Goal: Task Accomplishment & Management: Complete application form

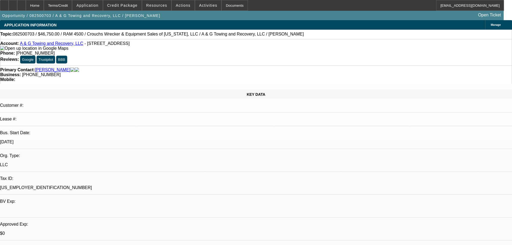
select select "0.15"
select select "2"
select select "0.1"
select select "4"
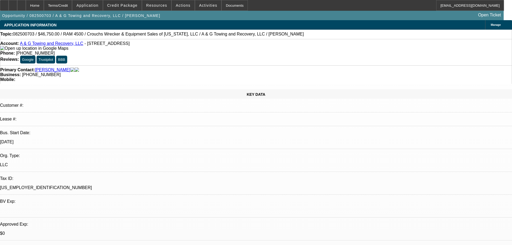
select select "0.15"
select select "2"
select select "0.1"
select select "4"
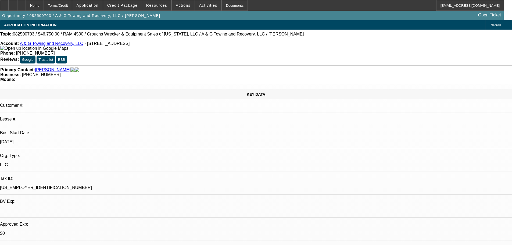
select select "0"
select select "2"
select select "0.1"
select select "4"
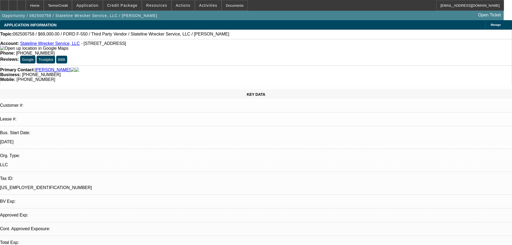
select select "0"
select select "2"
select select "0.1"
select select "4"
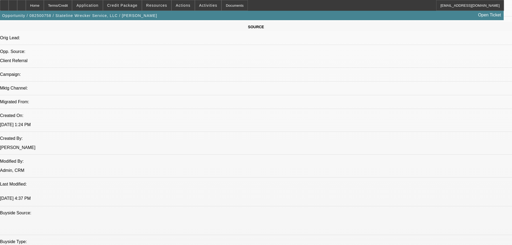
scroll to position [188, 0]
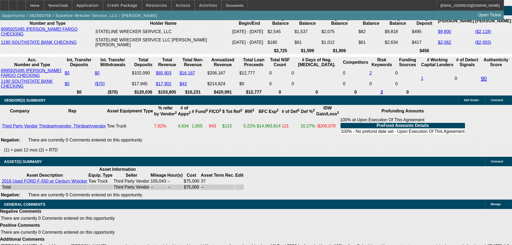
scroll to position [843, 0]
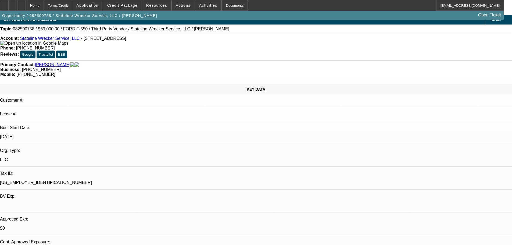
scroll to position [0, 0]
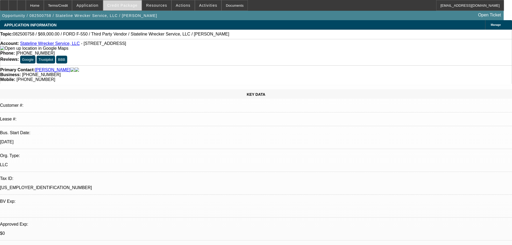
click at [122, 4] on span "Credit Package" at bounding box center [122, 5] width 30 height 4
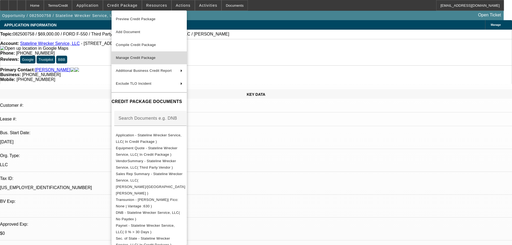
click at [135, 60] on span "Manage Credit Package" at bounding box center [149, 58] width 67 height 6
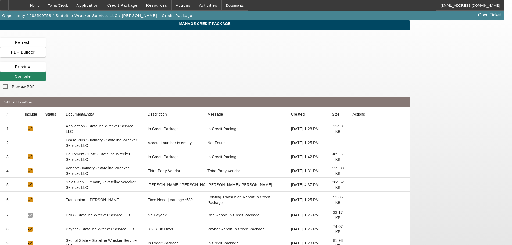
click at [353, 143] on icon at bounding box center [353, 143] width 0 height 0
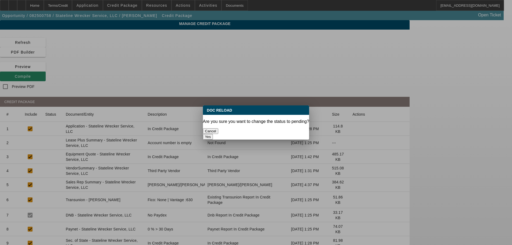
click at [213, 134] on button "Yes" at bounding box center [208, 137] width 10 height 6
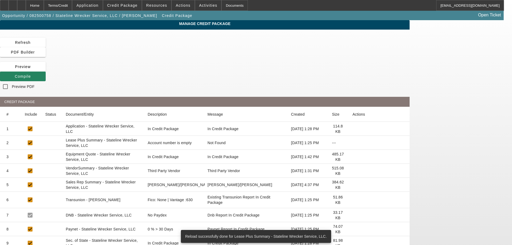
click at [353, 171] on icon at bounding box center [353, 171] width 0 height 0
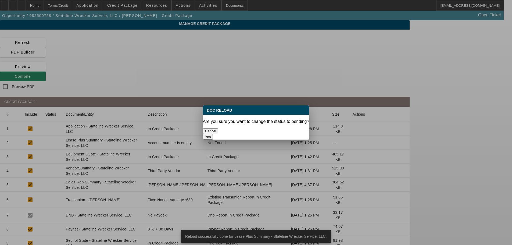
click at [213, 134] on button "Yes" at bounding box center [208, 137] width 10 height 6
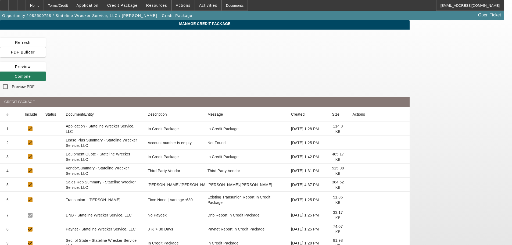
click at [31, 74] on span "Compile" at bounding box center [23, 76] width 16 height 4
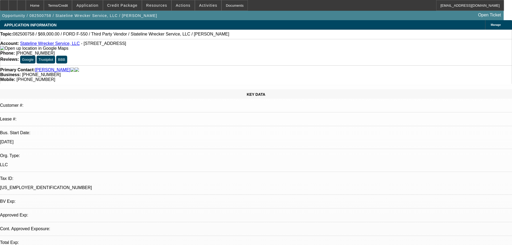
select select "0"
select select "2"
select select "0.1"
select select "4"
click at [130, 5] on span "Credit Package" at bounding box center [122, 5] width 30 height 4
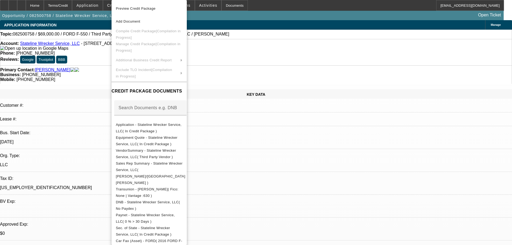
click at [94, 90] on div at bounding box center [256, 122] width 512 height 245
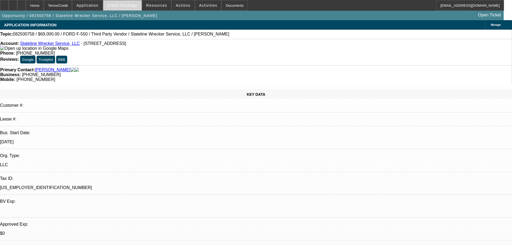
click at [134, 9] on span at bounding box center [122, 5] width 38 height 13
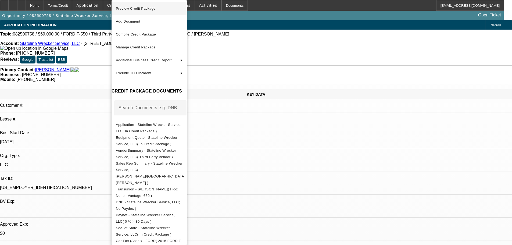
click at [131, 11] on span "Preview Credit Package" at bounding box center [149, 8] width 67 height 6
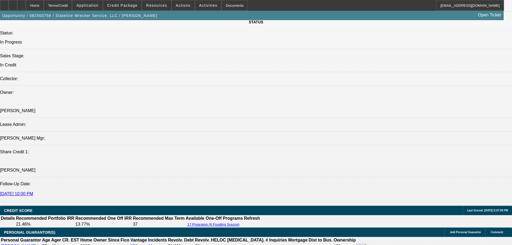
scroll to position [645, 0]
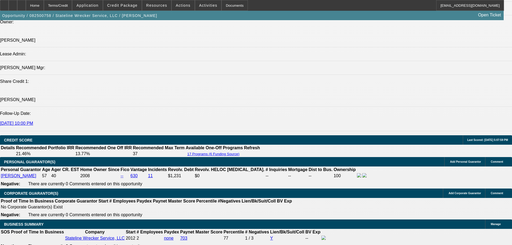
paste textarea "16 TERM SETS ON THE LAST DEAL THAT WENT TO 3 CREDIT MANGERS AND WENT LIGHTER EA…"
type textarea "16 TERM SETS ON THE LAST DEAL THAT WENT TO 3 CREDIT MANGERS AND WENT LIGHTER EA…"
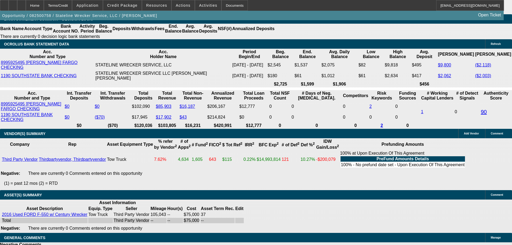
scroll to position [1005, 0]
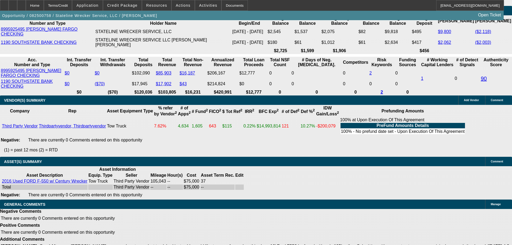
select select "6"
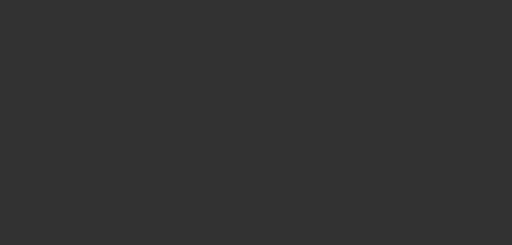
scroll to position [0, 0]
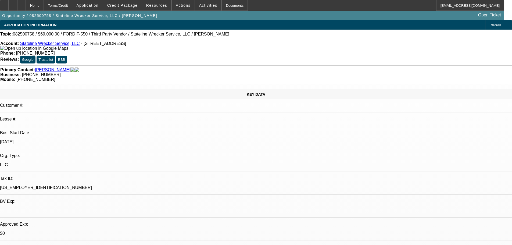
type textarea "NEED TO STICK TO AN EQUIP-USED.COM TRUCK PER SAMS LAST REVIEW ON 8/20/2025."
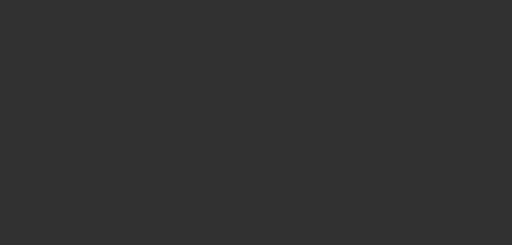
select select "0"
select select "2"
select select "0.1"
select select "4"
select select "0"
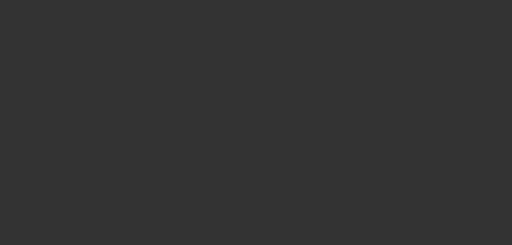
select select "2"
select select "0.1"
select select "4"
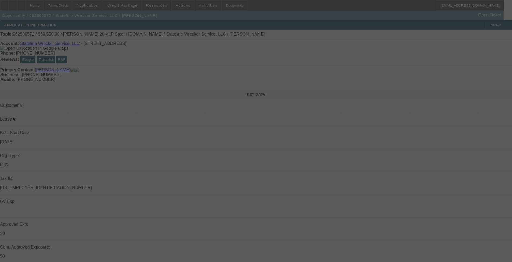
select select "0"
select select "2"
select select "0.1"
select select "4"
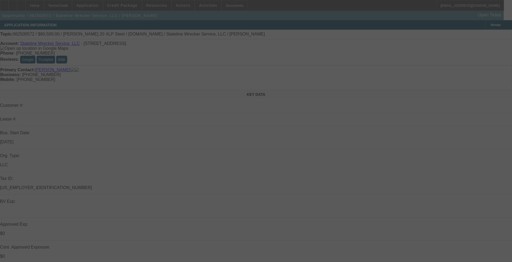
select select "0"
select select "2"
select select "0.1"
select select "4"
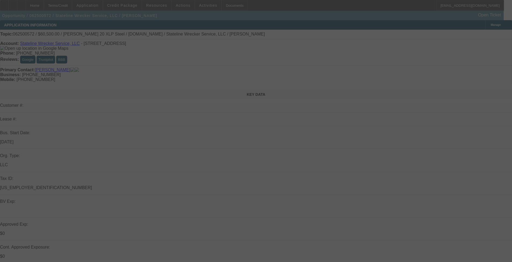
select select "0"
select select "2"
select select "0.1"
select select "4"
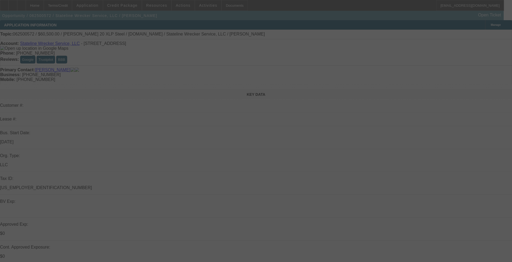
select select "0"
select select "2"
select select "0.1"
select select "4"
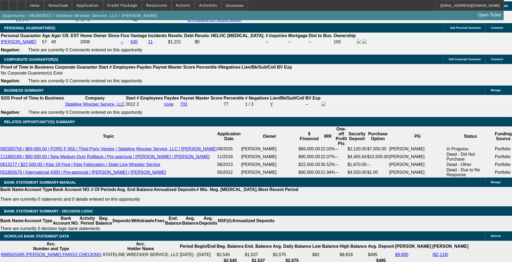
scroll to position [822, 0]
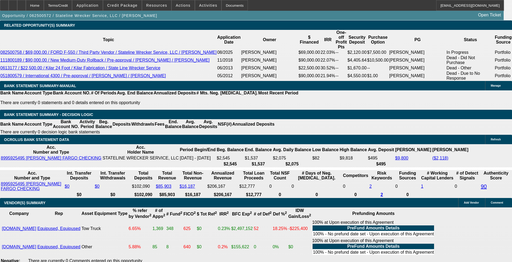
scroll to position [54, 0]
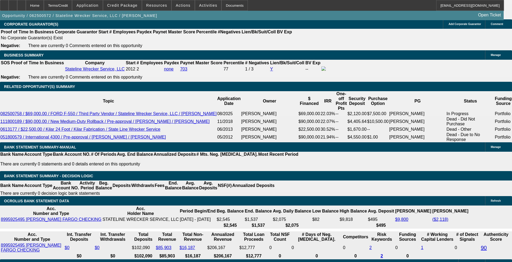
scroll to position [768, 0]
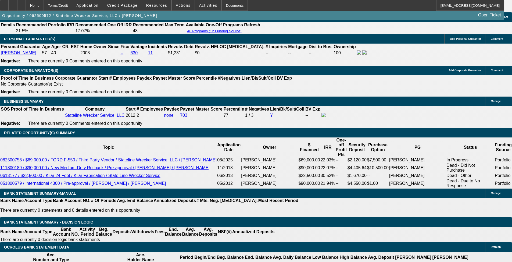
select select "0"
select select "2"
select select "0.1"
select select "4"
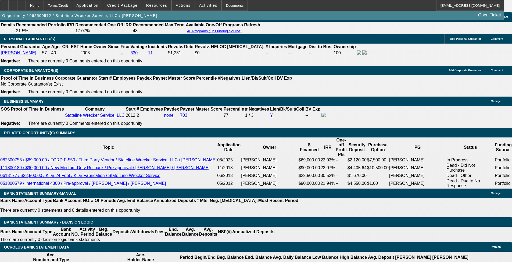
select select "0"
select select "2"
select select "0.1"
select select "4"
select select "0"
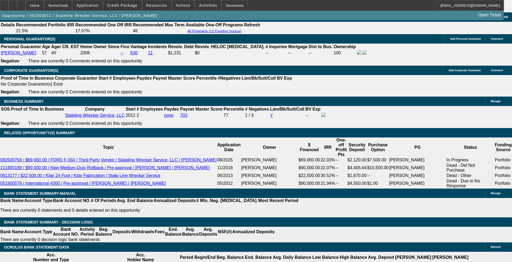
select select "2"
select select "0.1"
select select "4"
select select "0"
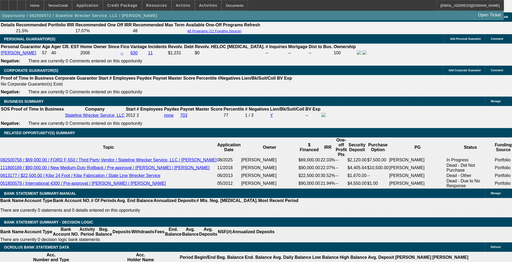
select select "2"
select select "0.1"
select select "4"
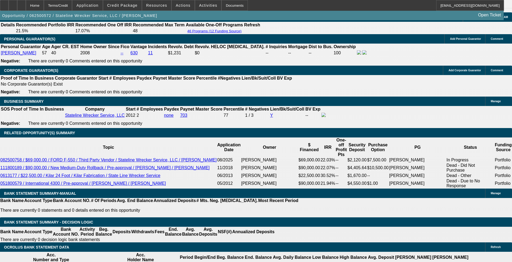
select select "0"
select select "2"
select select "0.1"
select select "4"
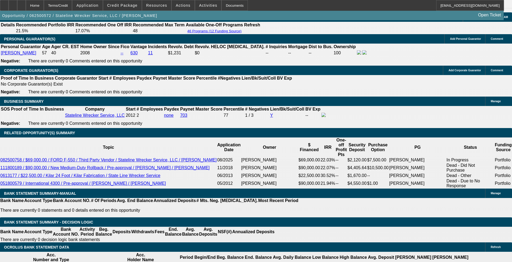
select select "0"
select select "2"
select select "0.1"
select select "4"
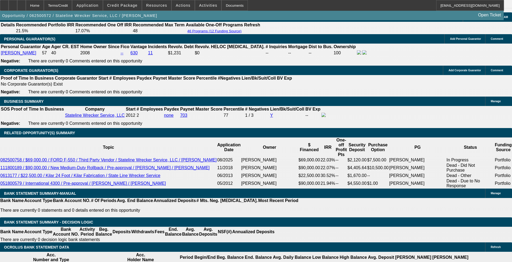
select select "0"
select select "2"
select select "0.1"
select select "4"
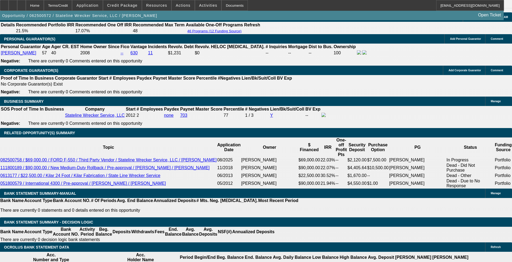
select select "0"
select select "2"
select select "0.1"
select select "4"
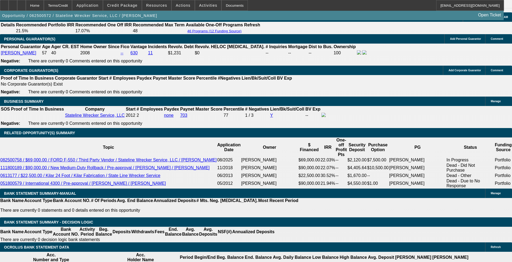
select select "0"
select select "2"
select select "0.1"
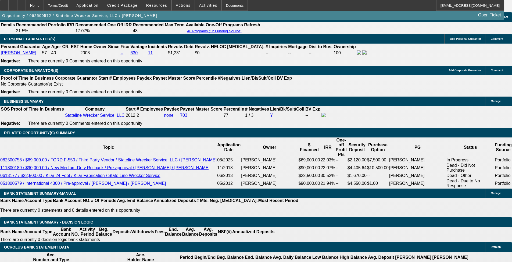
select select "4"
select select "0"
select select "2"
select select "0.1"
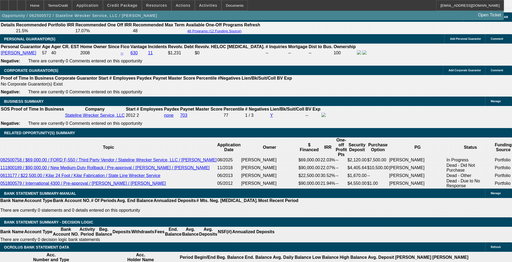
select select "4"
select select "0"
select select "2"
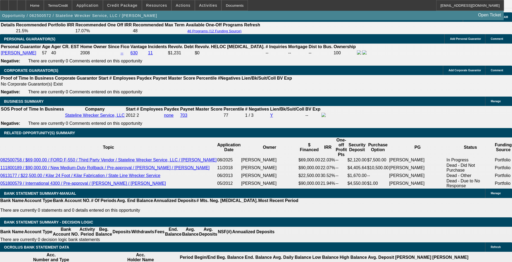
select select "0.1"
select select "4"
select select "0"
select select "2"
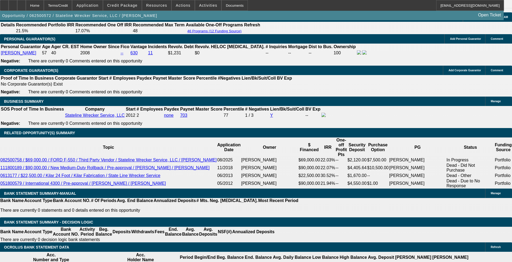
select select "0.1"
select select "4"
select select "0"
select select "2"
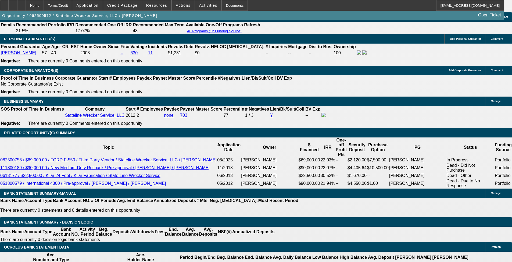
select select "0.1"
select select "4"
select select "0"
select select "2"
select select "0.1"
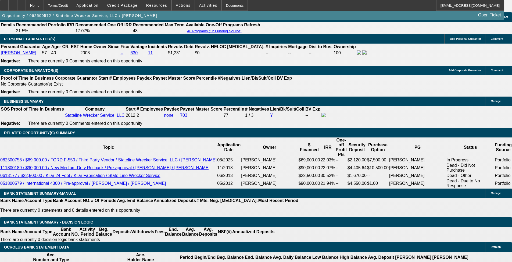
select select "4"
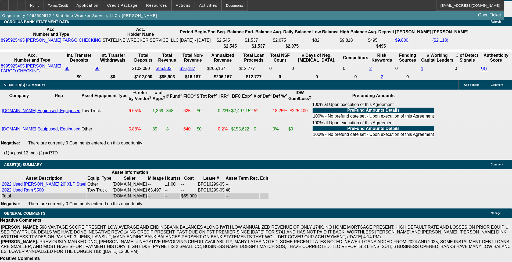
scroll to position [1037, 0]
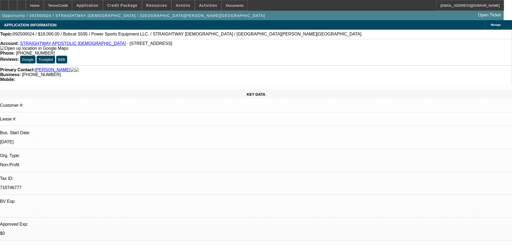
select select "0"
select select "5"
select select "0.15"
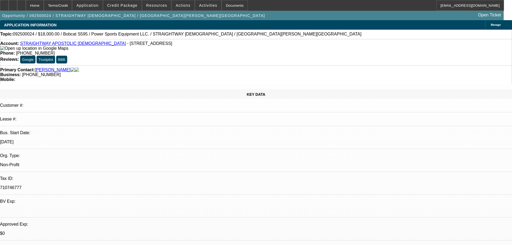
select select "0"
select select "0.1"
select select "4"
select select "0.15"
select select "0"
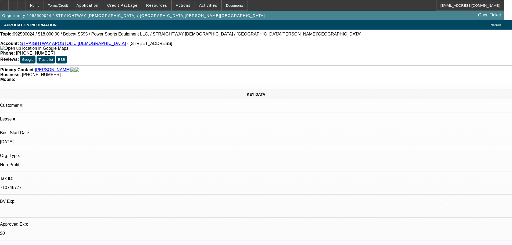
select select "0.1"
select select "4"
select select "0.15"
select select "0"
select select "0.1"
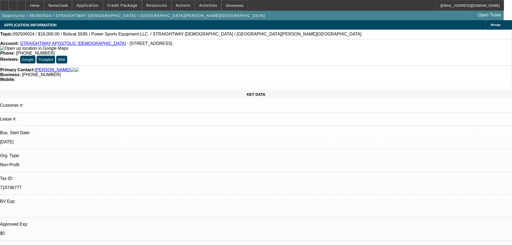
select select "4"
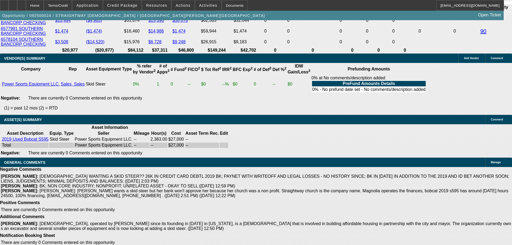
scroll to position [1079, 0]
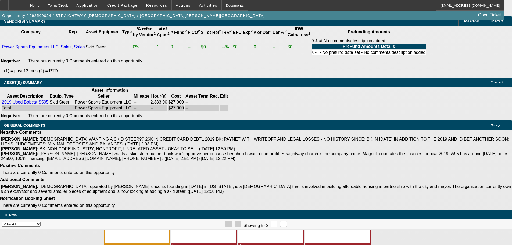
select select "4"
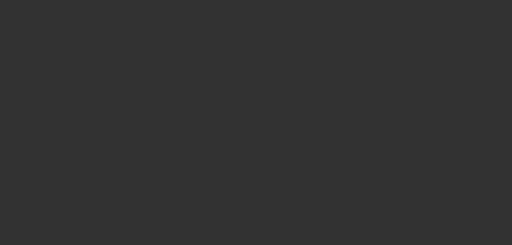
scroll to position [0, 0]
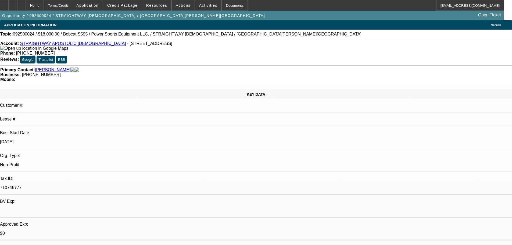
paste textarea "Unfortunately, we cannot consider the deal as the applicant is a church."
type textarea "DECLINED BY DAKOTA: "Unfortunately, we cannot consider the deal as the applican…"
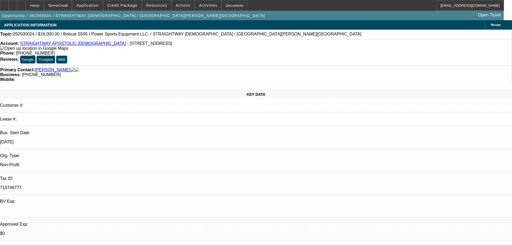
type input "05:14"
click at [416, 90] on span "5" at bounding box center [415, 88] width 10 height 10
type input "9/5/2025"
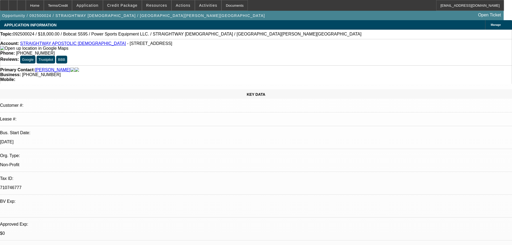
type input "03:00"
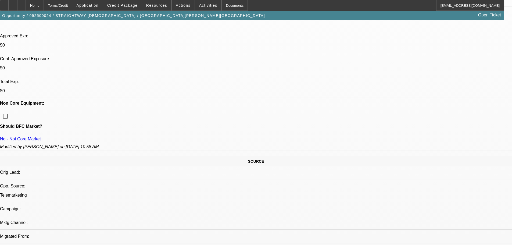
scroll to position [27, 0]
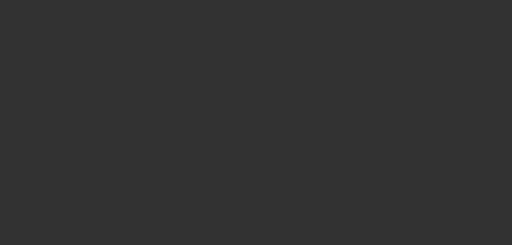
scroll to position [0, 0]
select select "0"
select select "5"
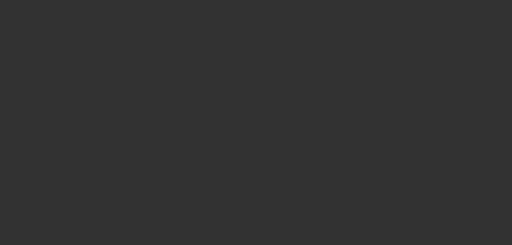
select select "0.15"
select select "0"
select select "0.1"
select select "4"
select select "0.15"
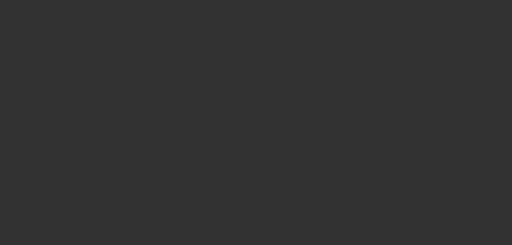
select select "0"
select select "0.1"
select select "4"
select select "0.15"
select select "0"
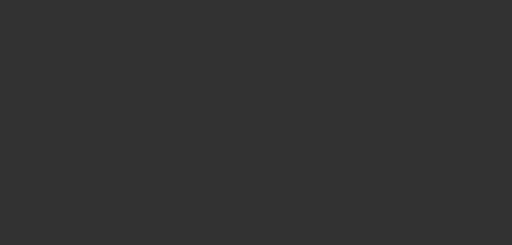
select select "0.1"
select select "4"
